Goal: Browse casually: Explore the website without a specific task or goal

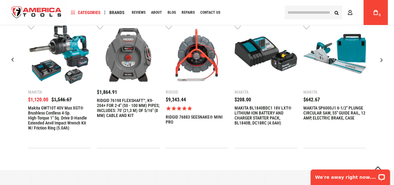
click at [382, 60] on div "Next slide" at bounding box center [382, 60] width 16 height 16
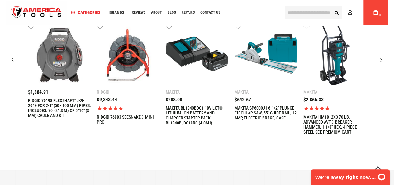
click at [382, 60] on div "Next slide" at bounding box center [382, 60] width 16 height 16
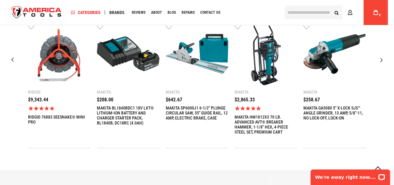
click at [381, 60] on div "Next slide" at bounding box center [382, 60] width 16 height 16
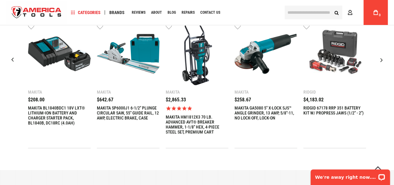
click at [381, 60] on div "Next slide" at bounding box center [382, 60] width 16 height 16
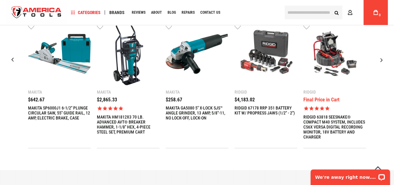
click at [381, 60] on div "Next slide" at bounding box center [382, 60] width 16 height 16
click at [13, 63] on div "Previous slide" at bounding box center [13, 60] width 16 height 16
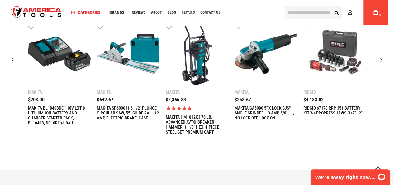
click at [13, 63] on div "Previous slide" at bounding box center [13, 60] width 16 height 16
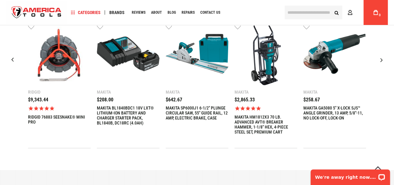
click at [14, 64] on div "Previous slide" at bounding box center [13, 60] width 16 height 16
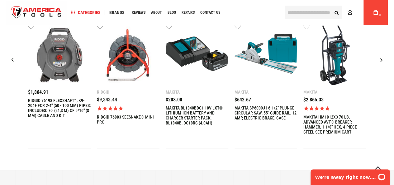
click at [14, 64] on div "Previous slide" at bounding box center [13, 60] width 16 height 16
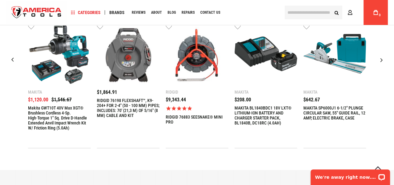
click at [14, 64] on div "Previous slide" at bounding box center [13, 60] width 16 height 16
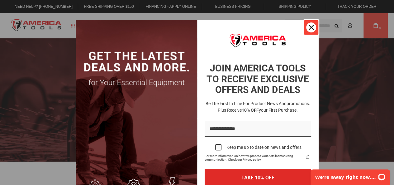
click at [310, 28] on icon "close icon" at bounding box center [311, 27] width 5 height 5
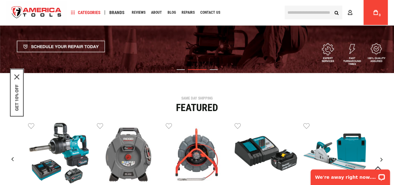
scroll to position [62, 0]
